Goal: Information Seeking & Learning: Learn about a topic

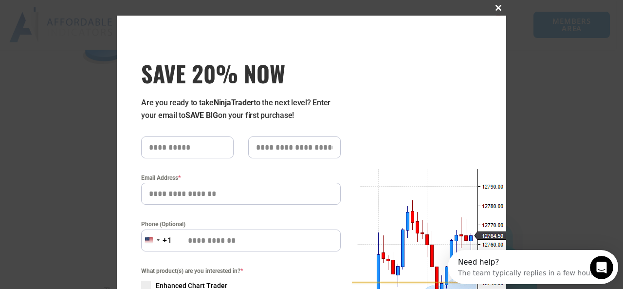
click at [496, 8] on span "SAVE 20% NOW popup" at bounding box center [499, 8] width 16 height 6
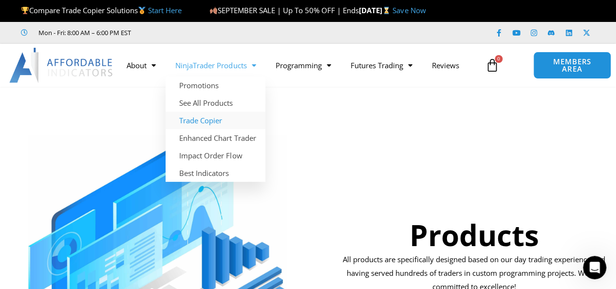
click at [215, 122] on link "Trade Copier" at bounding box center [216, 120] width 100 height 18
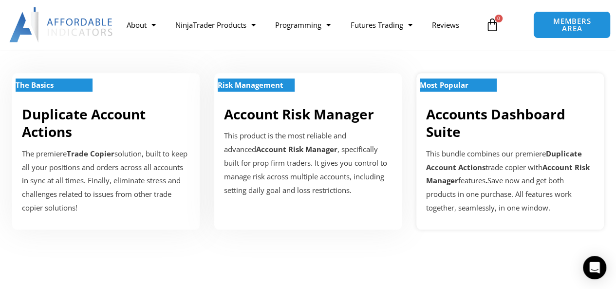
scroll to position [341, 0]
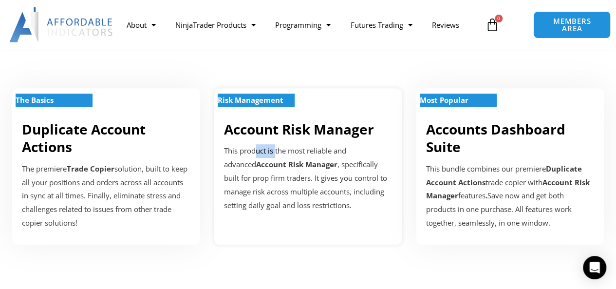
drag, startPoint x: 254, startPoint y: 150, endPoint x: 276, endPoint y: 143, distance: 23.7
click at [276, 143] on div "Risk Management Account Risk Manager This product is the most reliable and adva…" at bounding box center [307, 166] width 187 height 156
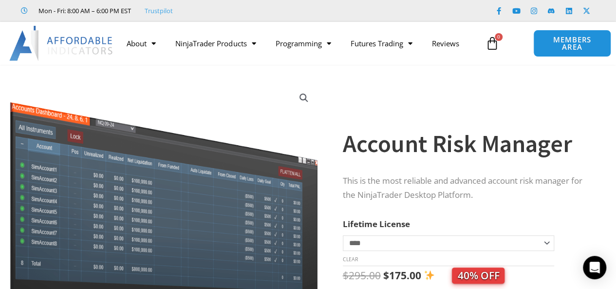
click at [331, 143] on div at bounding box center [334, 233] width 15 height 319
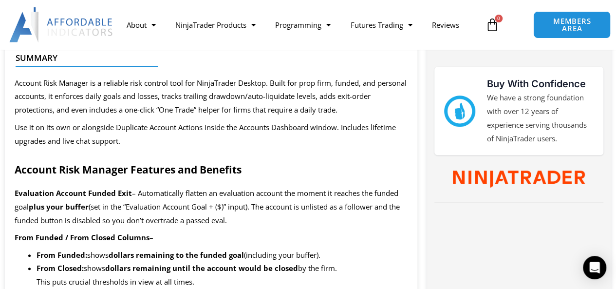
scroll to position [438, 0]
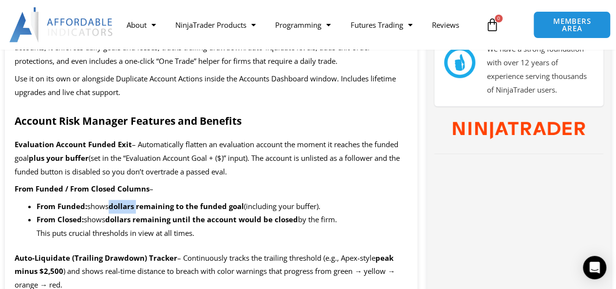
drag, startPoint x: 154, startPoint y: 207, endPoint x: 137, endPoint y: 200, distance: 17.9
click at [137, 200] on li "From Funded: shows dollars remaining to the funded goal (including your buffer)." at bounding box center [222, 207] width 371 height 14
drag, startPoint x: 287, startPoint y: 211, endPoint x: 208, endPoint y: 206, distance: 78.5
click at [208, 206] on li "From Funded: shows dollars remaining to the funded goal (including your buffer)." at bounding box center [222, 207] width 371 height 14
click at [182, 205] on b "dollars remaining to the funded goal" at bounding box center [176, 206] width 135 height 10
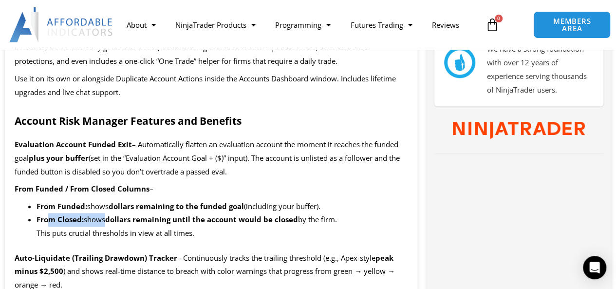
drag, startPoint x: 55, startPoint y: 220, endPoint x: 130, endPoint y: 218, distance: 74.5
click at [111, 220] on li "From Closed: shows dollars remaining until the account would be closed by the f…" at bounding box center [222, 226] width 371 height 27
click at [205, 217] on b "dollars remaining until the account would be closed" at bounding box center [201, 219] width 193 height 10
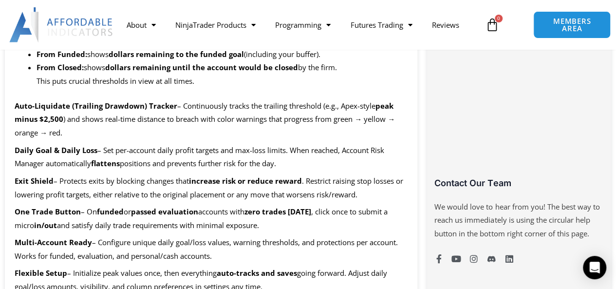
scroll to position [633, 0]
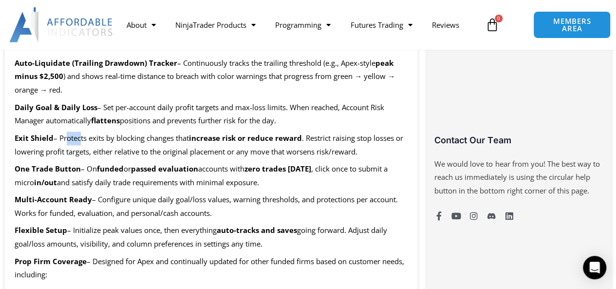
drag, startPoint x: 64, startPoint y: 138, endPoint x: 80, endPoint y: 139, distance: 16.1
click at [80, 139] on span "– Protects exits by blocking changes that" at bounding box center [121, 138] width 135 height 10
drag, startPoint x: 101, startPoint y: 137, endPoint x: 155, endPoint y: 139, distance: 53.6
click at [155, 139] on span "– Protects exits by blocking changes that" at bounding box center [121, 138] width 135 height 10
click at [170, 142] on span "– Protects exits by blocking changes that" at bounding box center [121, 138] width 135 height 10
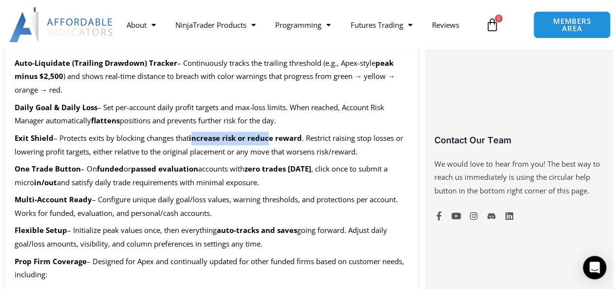
drag, startPoint x: 196, startPoint y: 141, endPoint x: 271, endPoint y: 137, distance: 75.6
click at [271, 138] on b "increase risk or reduce reward" at bounding box center [245, 138] width 113 height 10
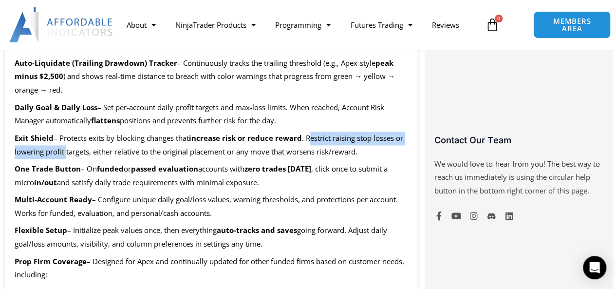
drag, startPoint x: 316, startPoint y: 135, endPoint x: 86, endPoint y: 146, distance: 230.6
click at [67, 148] on span ". Restrict raising stop losses or lowering profit targets, either relative to t…" at bounding box center [209, 144] width 389 height 23
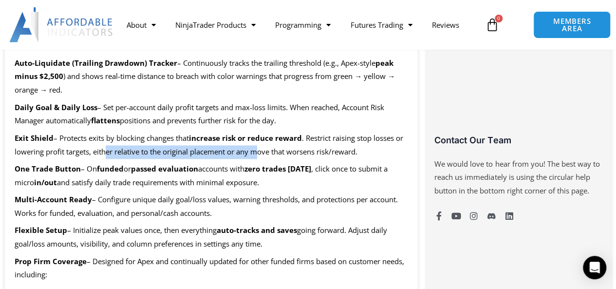
drag, startPoint x: 108, startPoint y: 147, endPoint x: 259, endPoint y: 149, distance: 151.4
click at [258, 149] on span ". Restrict raising stop losses or lowering profit targets, either relative to t…" at bounding box center [209, 144] width 389 height 23
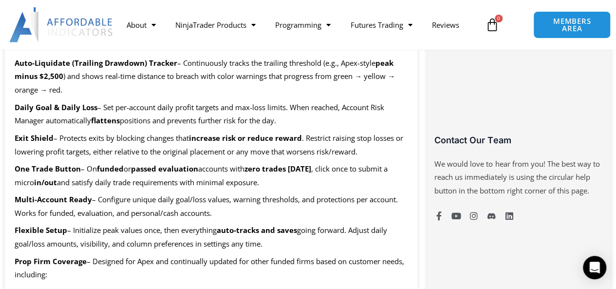
click at [116, 174] on p "One Trade Button – On funded or passed evaluation accounts with zero trades tod…" at bounding box center [211, 175] width 393 height 27
drag, startPoint x: 87, startPoint y: 167, endPoint x: 120, endPoint y: 167, distance: 33.1
click at [120, 167] on p "One Trade Button – On funded or passed evaluation accounts with zero trades tod…" at bounding box center [211, 175] width 393 height 27
click at [155, 181] on span "and satisfy daily trade requirements with minimal exposure." at bounding box center [158, 182] width 202 height 10
drag, startPoint x: 210, startPoint y: 168, endPoint x: 310, endPoint y: 167, distance: 100.3
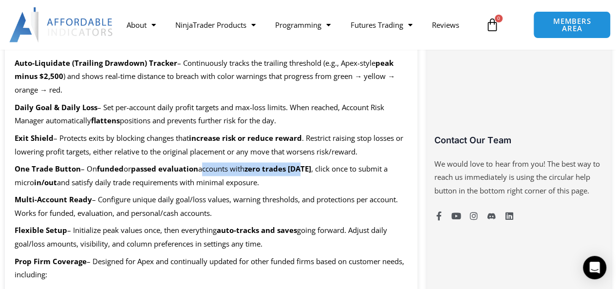
click at [310, 167] on p "One Trade Button – On funded or passed evaluation accounts with zero trades tod…" at bounding box center [211, 175] width 393 height 27
click at [181, 178] on span "and satisfy daily trade requirements with minimal exposure." at bounding box center [158, 182] width 202 height 10
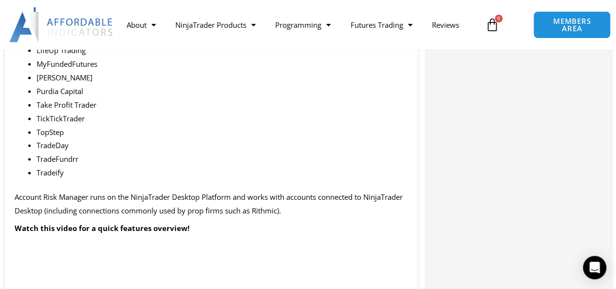
scroll to position [974, 0]
